Goal: Information Seeking & Learning: Understand process/instructions

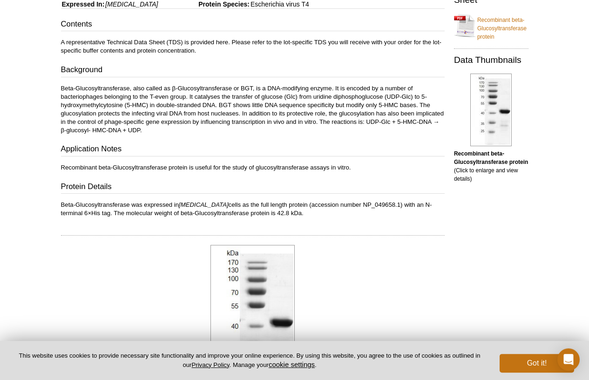
scroll to position [197, 0]
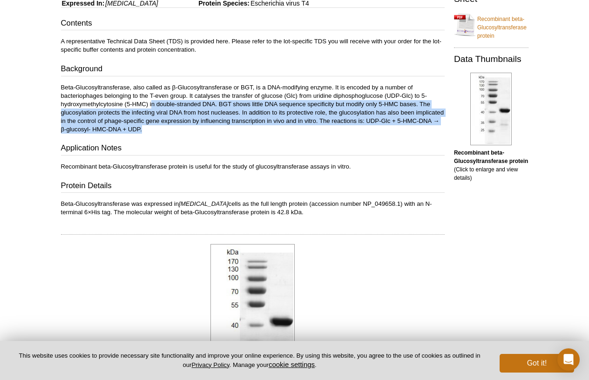
drag, startPoint x: 151, startPoint y: 103, endPoint x: 222, endPoint y: 134, distance: 77.1
click at [222, 134] on div "Contents A representative Technical Data Sheet (TDS) is provided here. Please r…" at bounding box center [253, 117] width 384 height 199
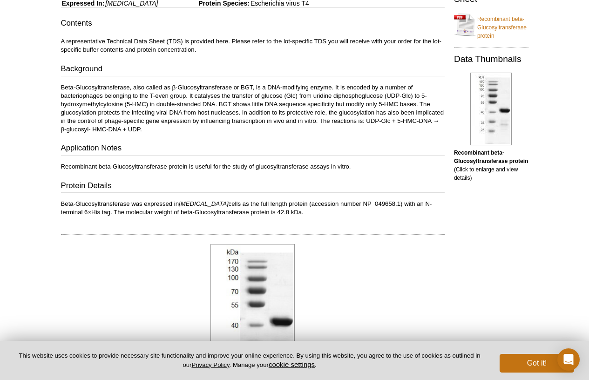
click at [222, 134] on div "Contents A representative Technical Data Sheet (TDS) is provided here. Please r…" at bounding box center [253, 117] width 384 height 199
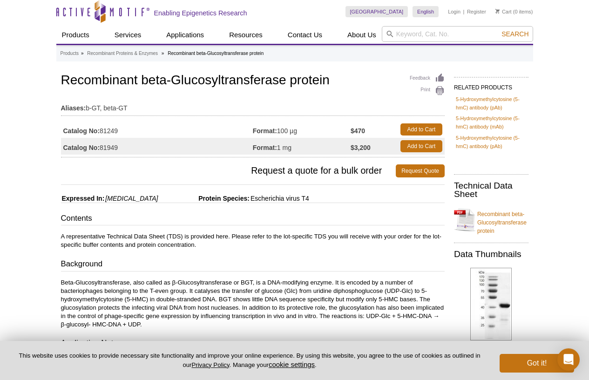
scroll to position [0, 0]
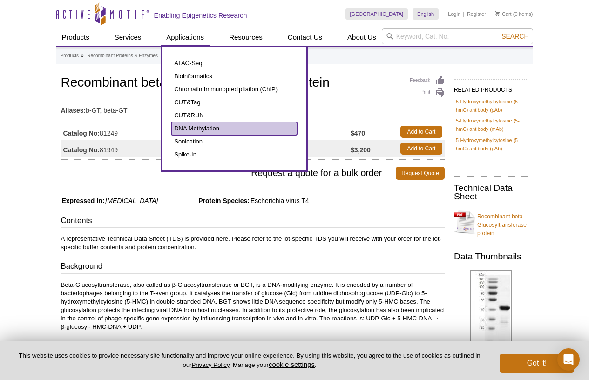
click at [196, 130] on link "DNA Methylation" at bounding box center [234, 128] width 126 height 13
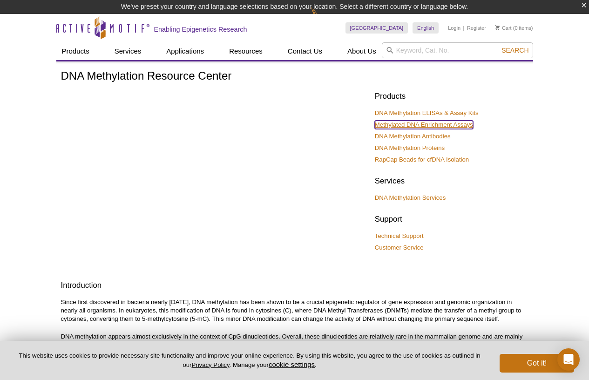
click at [455, 126] on link "Methylated DNA Enrichment Assays" at bounding box center [424, 125] width 98 height 8
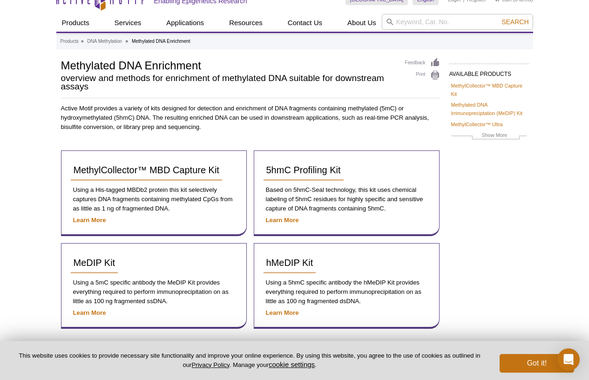
scroll to position [84, 0]
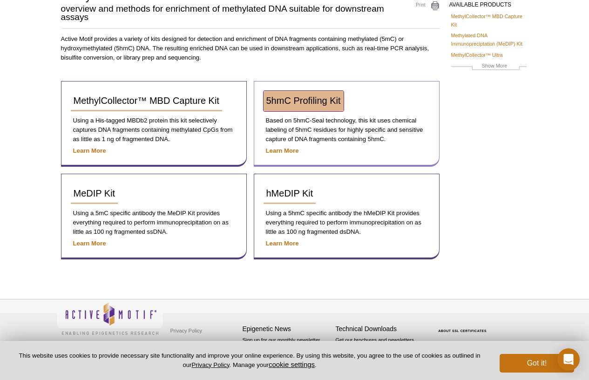
click at [329, 97] on span "5hmC Profiling Kit" at bounding box center [303, 100] width 74 height 10
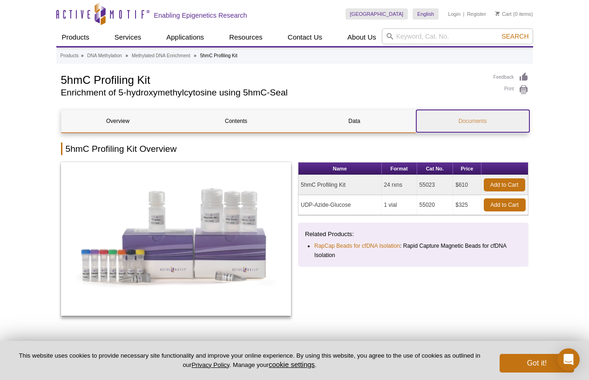
click at [481, 123] on link "Documents" at bounding box center [472, 121] width 113 height 22
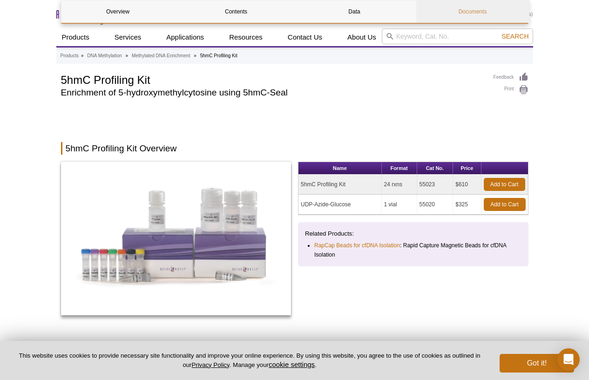
scroll to position [1513, 0]
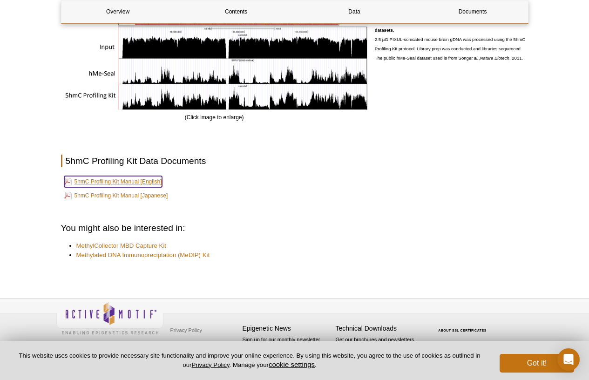
click at [138, 182] on link "5hmC Profiling Kit Manual [English]" at bounding box center [113, 181] width 98 height 11
